Goal: Communication & Community: Answer question/provide support

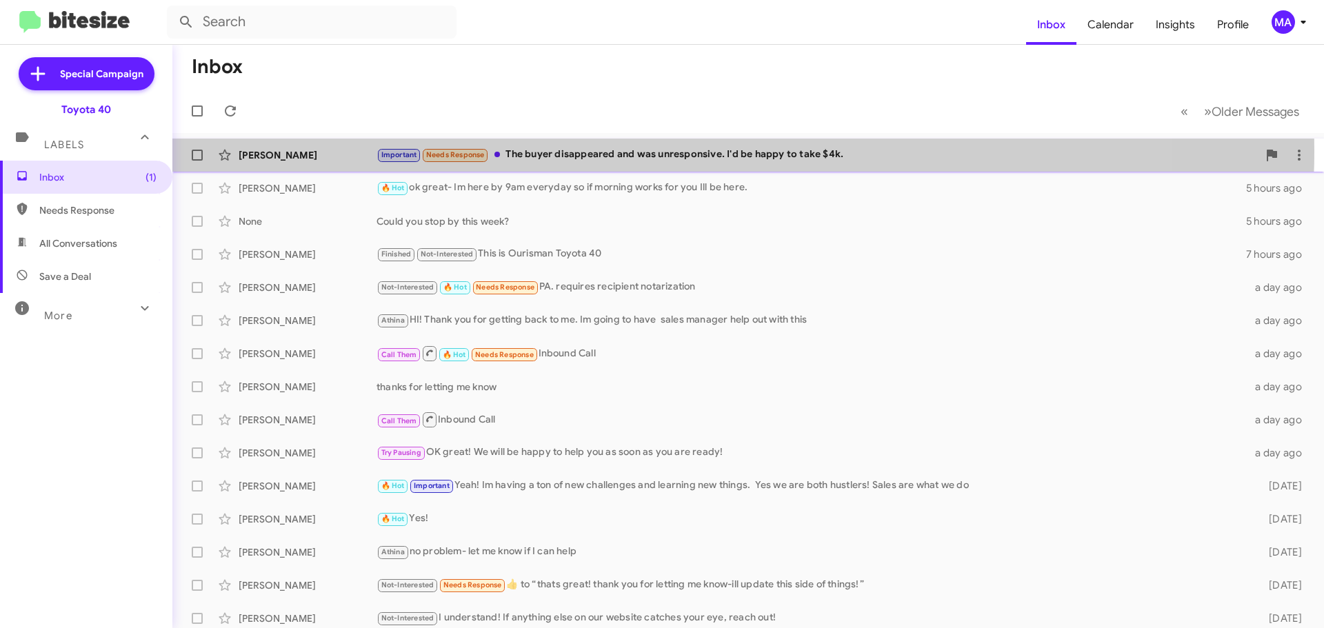
click at [630, 150] on div "Important Needs Response The buyer disappeared and was unresponsive. I'd be hap…" at bounding box center [816, 155] width 881 height 16
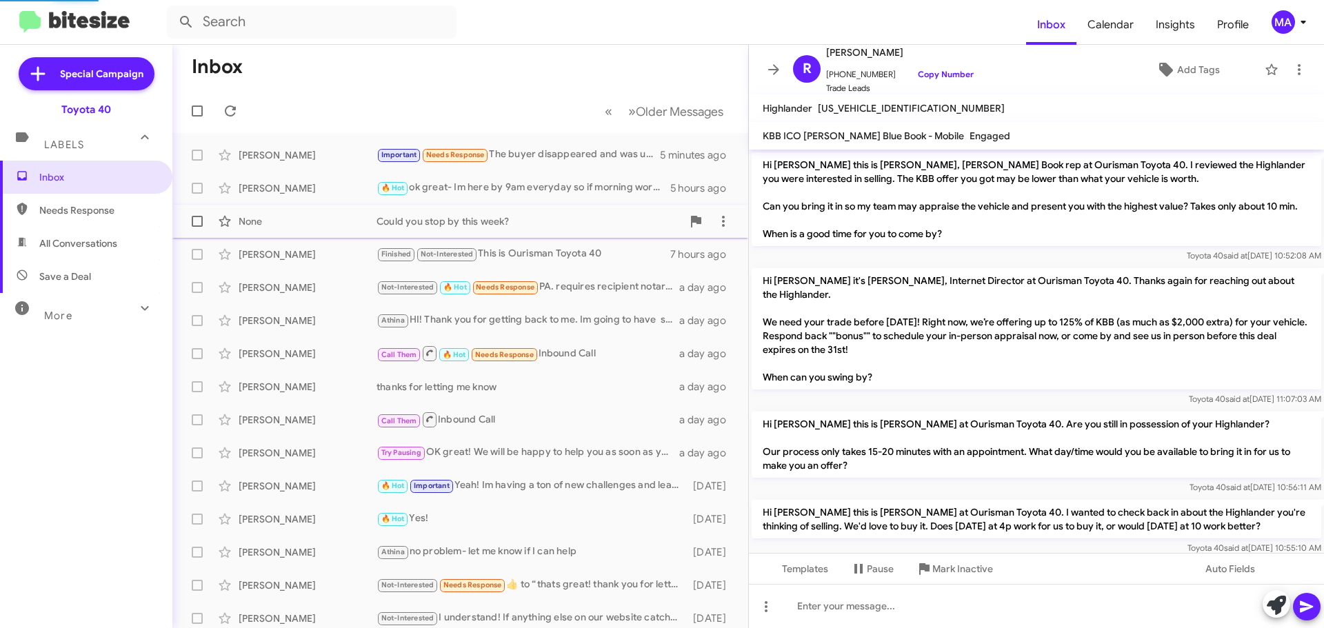
scroll to position [719, 0]
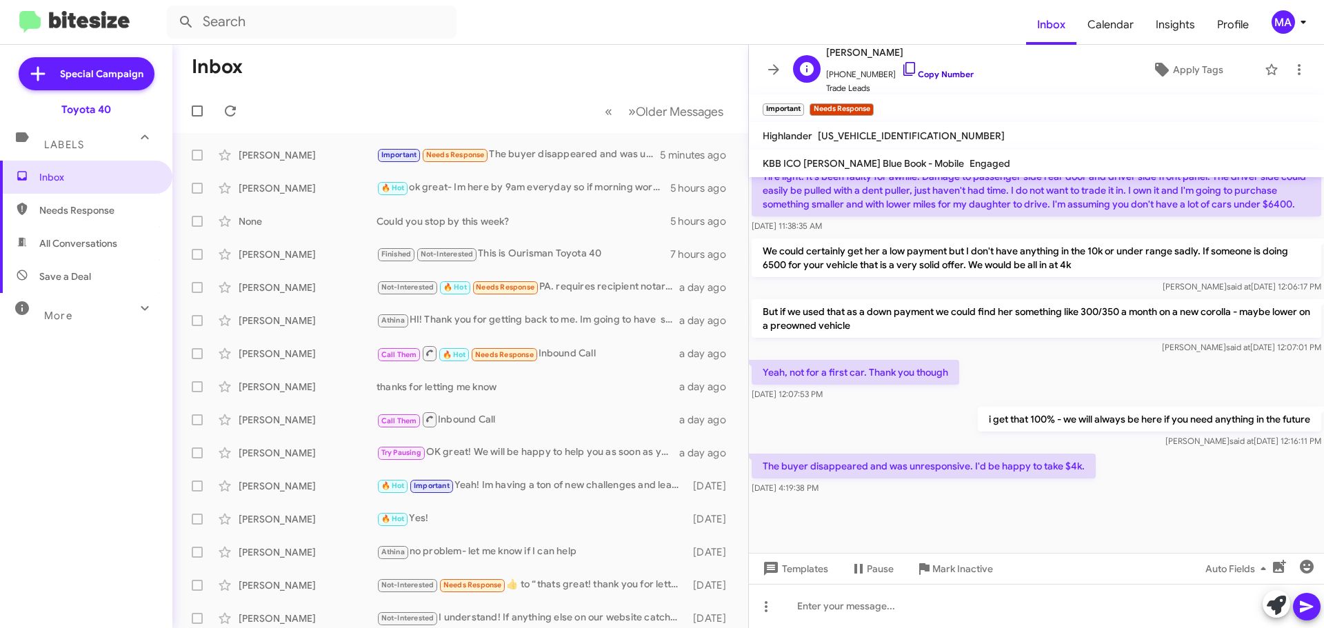
click at [903, 73] on icon at bounding box center [909, 69] width 12 height 14
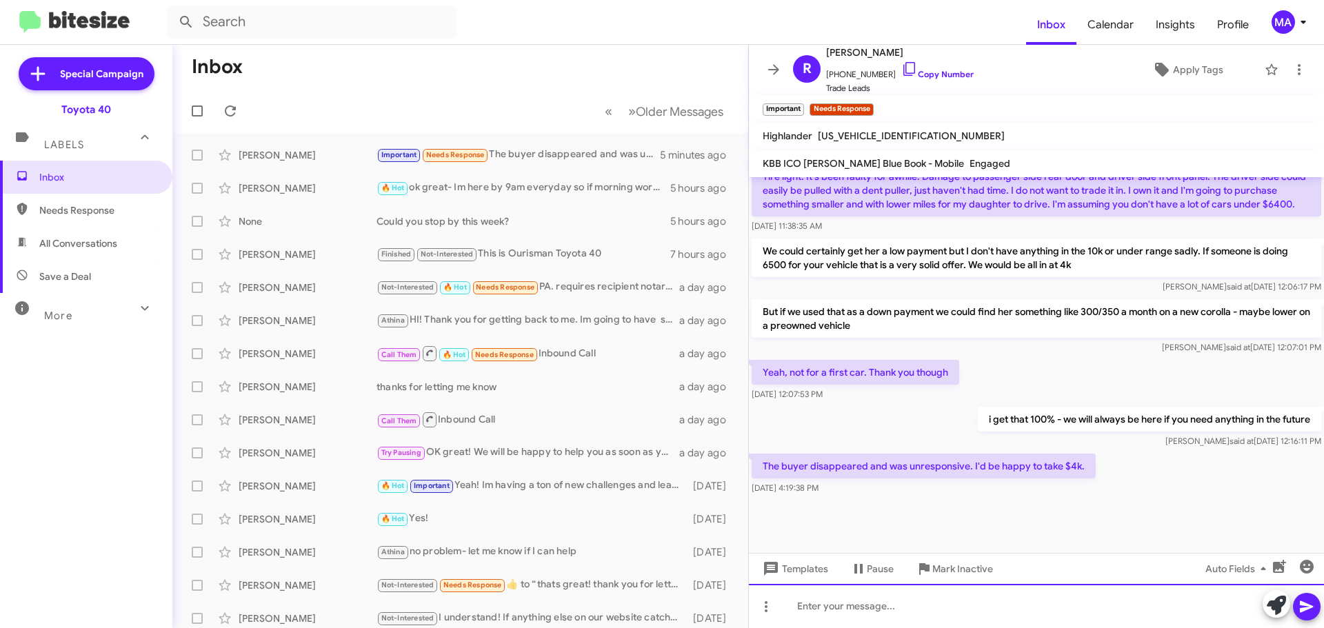
click at [872, 608] on div at bounding box center [1036, 606] width 575 height 44
click at [845, 603] on div "im sorry ot hear that!" at bounding box center [1036, 606] width 575 height 44
click at [924, 605] on div "im sorry to hear that!" at bounding box center [1036, 606] width 575 height 44
click at [950, 608] on div "I'm sorry to hear that!" at bounding box center [1036, 606] width 575 height 44
click at [901, 603] on div "I'm sorry to hear that!" at bounding box center [1036, 606] width 575 height 44
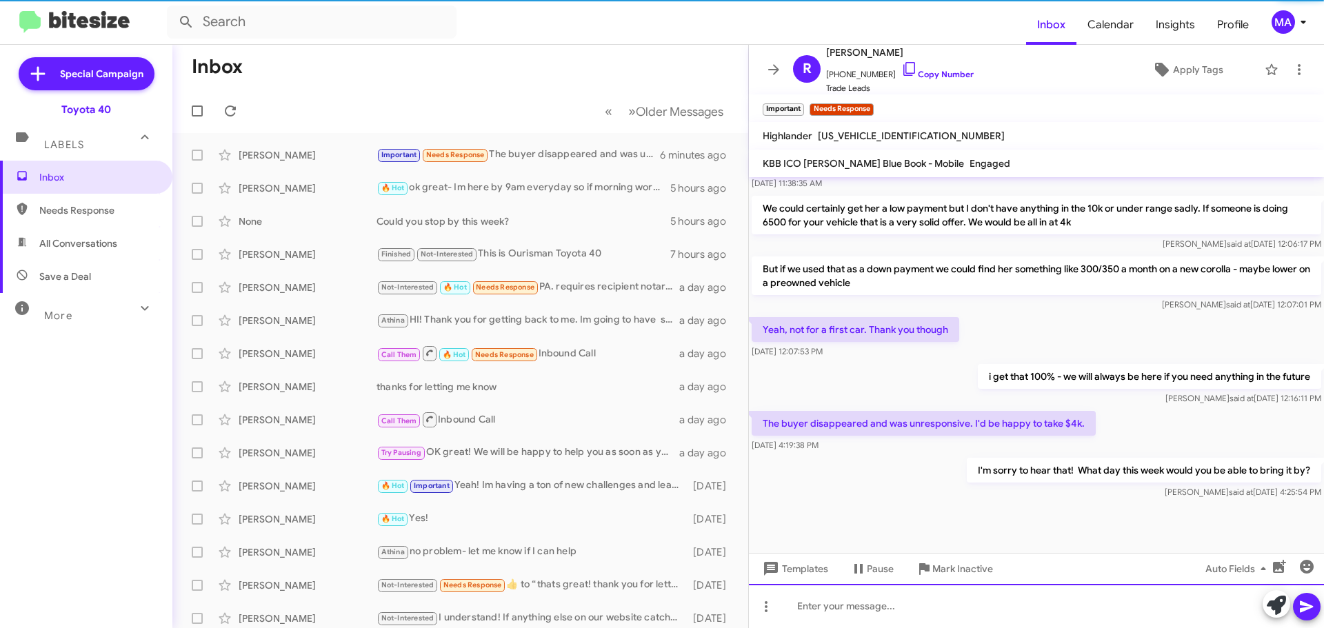
scroll to position [797, 0]
